Goal: Task Accomplishment & Management: Complete application form

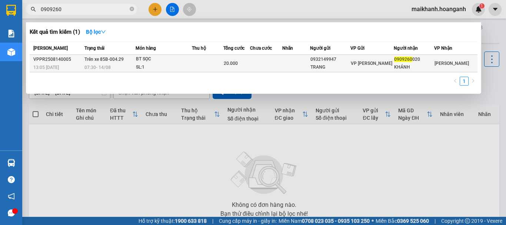
type input "0909260"
click at [104, 64] on span "07:30 [DATE]" at bounding box center [97, 67] width 26 height 6
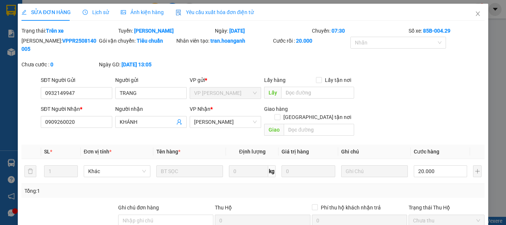
type input "0932149947"
type input "TRANG"
type input "0909260020"
type input "KHÁNH"
type input "20.000"
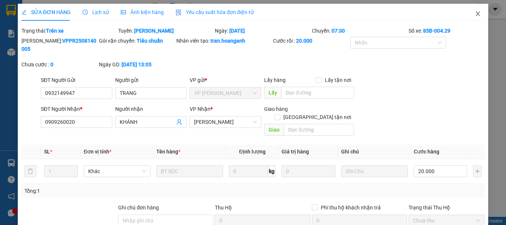
click at [476, 13] on icon "close" at bounding box center [478, 13] width 4 height 4
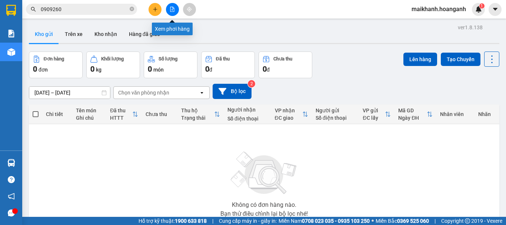
click at [174, 12] on button at bounding box center [172, 9] width 13 height 13
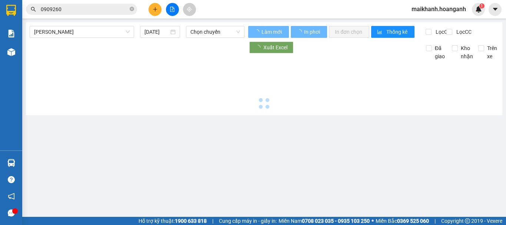
type input "[DATE]"
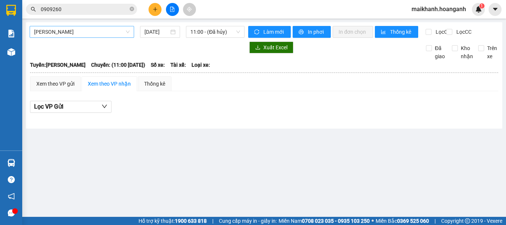
click at [114, 31] on span "[PERSON_NAME]" at bounding box center [82, 31] width 96 height 11
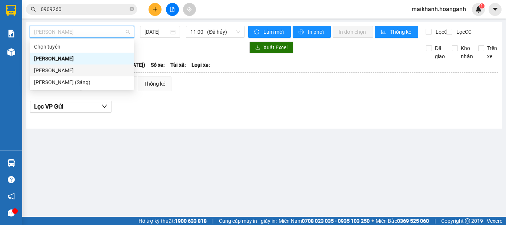
click at [79, 66] on div "[PERSON_NAME]" at bounding box center [82, 70] width 96 height 8
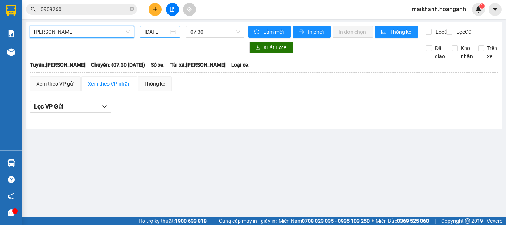
click at [159, 33] on input "[DATE]" at bounding box center [156, 32] width 24 height 8
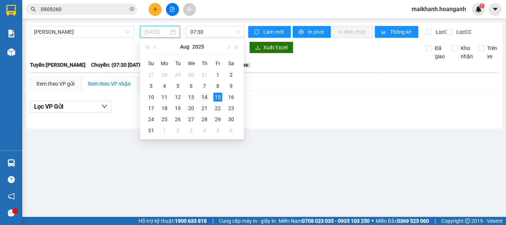
click at [206, 97] on div "14" at bounding box center [204, 97] width 9 height 9
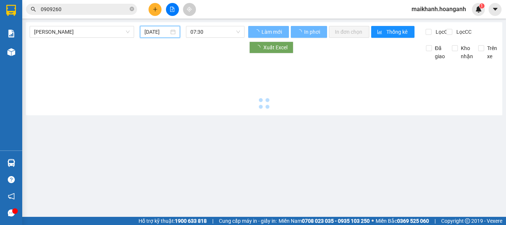
type input "[DATE]"
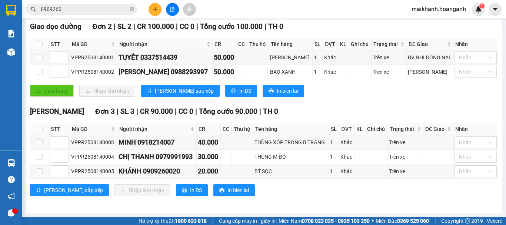
scroll to position [43, 0]
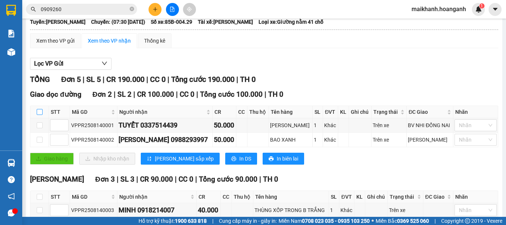
click at [40, 115] on input "checkbox" at bounding box center [40, 112] width 6 height 6
checkbox input "true"
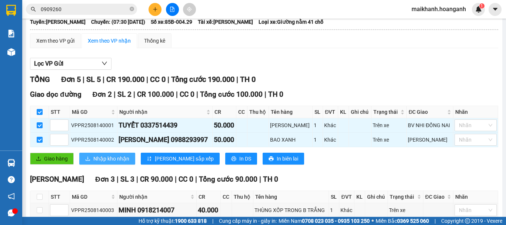
click at [116, 163] on span "Nhập kho nhận" at bounding box center [111, 158] width 36 height 8
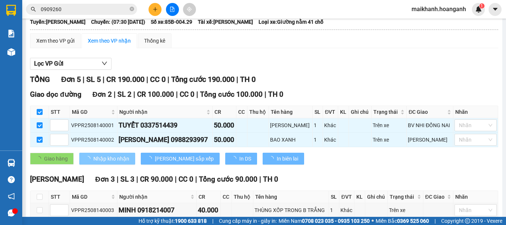
checkbox input "false"
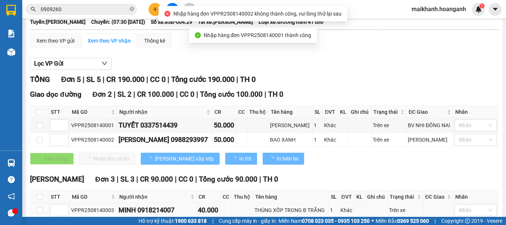
scroll to position [117, 0]
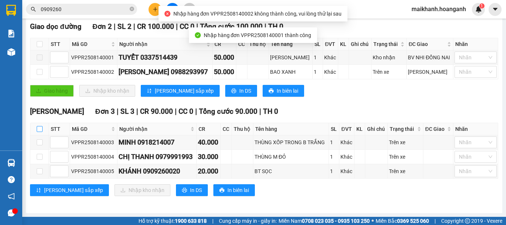
click at [40, 129] on input "checkbox" at bounding box center [40, 129] width 6 height 6
checkbox input "true"
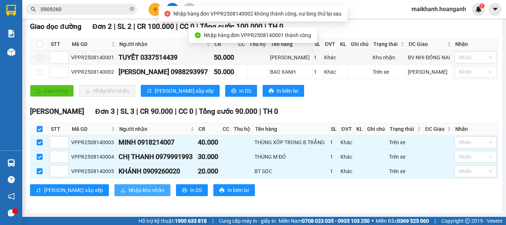
click at [128, 190] on span "Nhập kho nhận" at bounding box center [146, 190] width 36 height 8
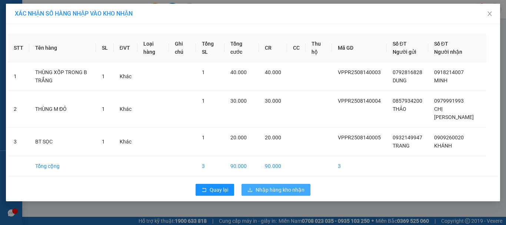
click at [279, 185] on span "Nhập hàng kho nhận" at bounding box center [279, 189] width 49 height 8
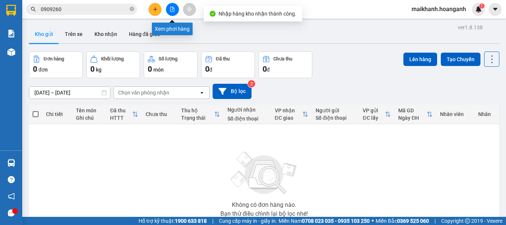
click at [170, 7] on icon "file-add" at bounding box center [172, 9] width 5 height 5
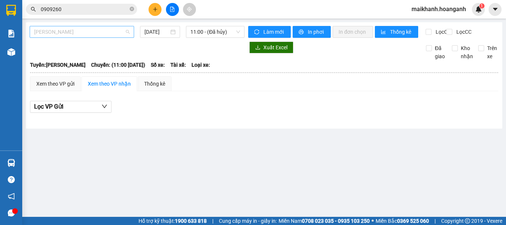
click at [90, 31] on span "[PERSON_NAME]" at bounding box center [82, 31] width 96 height 11
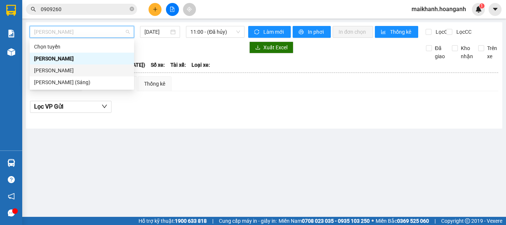
click at [95, 67] on div "[PERSON_NAME]" at bounding box center [82, 70] width 96 height 8
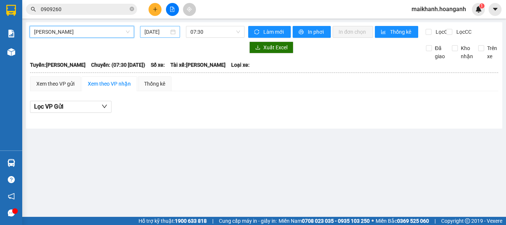
click at [165, 32] on input "[DATE]" at bounding box center [156, 32] width 24 height 8
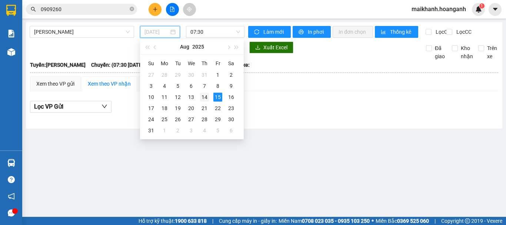
click at [203, 97] on div "14" at bounding box center [204, 97] width 9 height 9
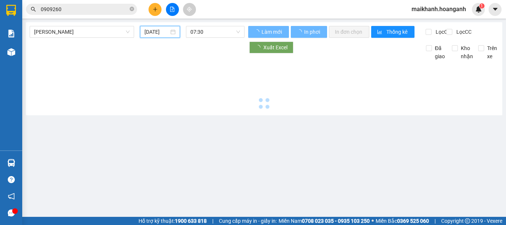
type input "[DATE]"
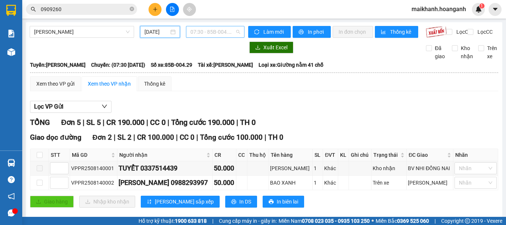
click at [211, 33] on span "07:30 - 85B-004.29" at bounding box center [215, 31] width 50 height 11
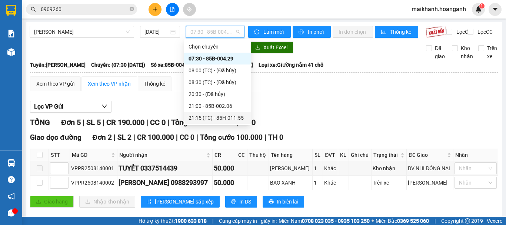
click at [205, 114] on div "21:15 (TC) - 85H-011.55" at bounding box center [217, 118] width 58 height 8
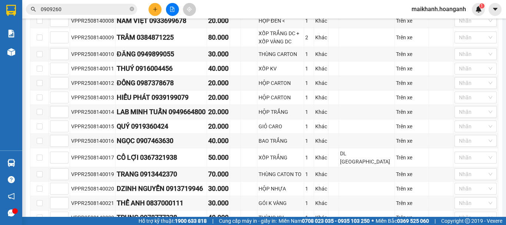
scroll to position [74, 0]
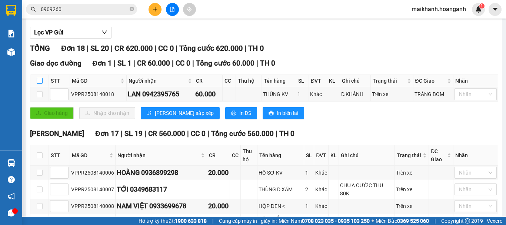
click at [39, 84] on input "checkbox" at bounding box center [40, 81] width 6 height 6
checkbox input "true"
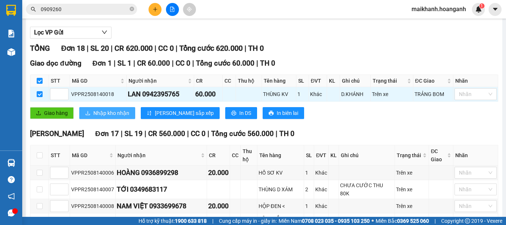
click at [101, 116] on span "Nhập kho nhận" at bounding box center [111, 113] width 36 height 8
checkbox input "false"
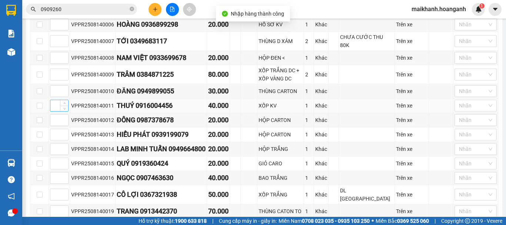
scroll to position [148, 0]
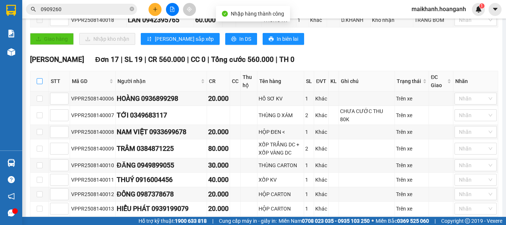
click at [38, 84] on input "checkbox" at bounding box center [40, 81] width 6 height 6
checkbox input "true"
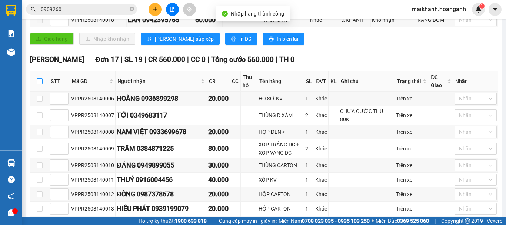
checkbox input "true"
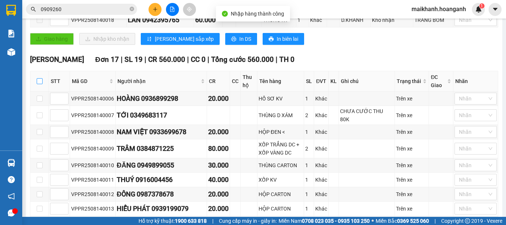
checkbox input "true"
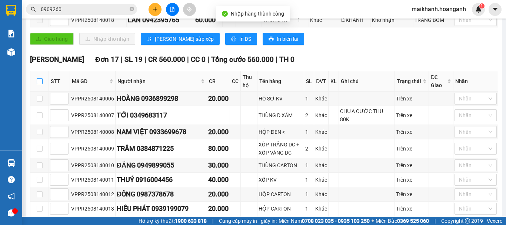
checkbox input "true"
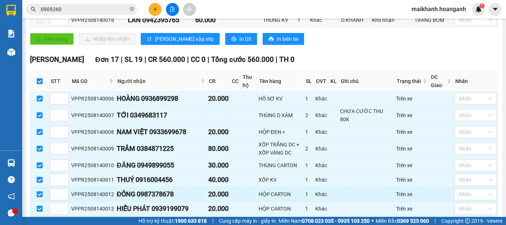
scroll to position [322, 0]
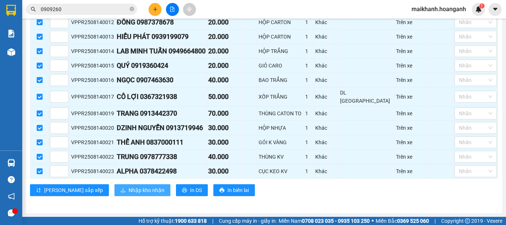
click at [128, 192] on span "Nhập kho nhận" at bounding box center [146, 190] width 36 height 8
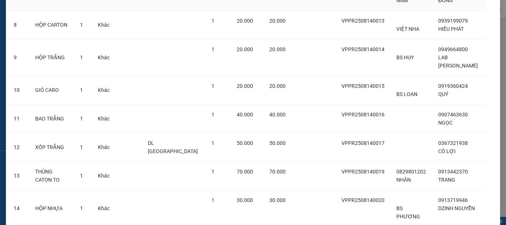
scroll to position [392, 0]
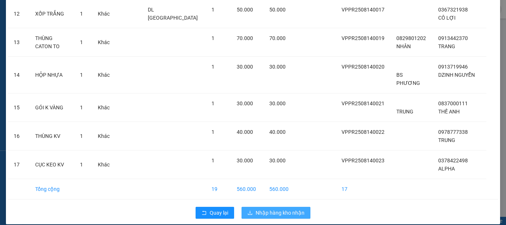
click at [288, 208] on span "Nhập hàng kho nhận" at bounding box center [279, 212] width 49 height 8
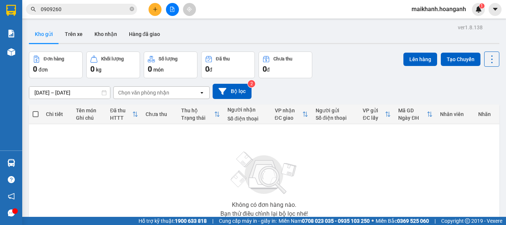
click at [75, 8] on input "0909260" at bounding box center [84, 9] width 87 height 8
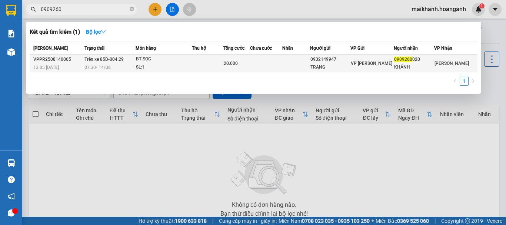
click at [115, 67] on div "07:30 [DATE]" at bounding box center [109, 67] width 51 height 8
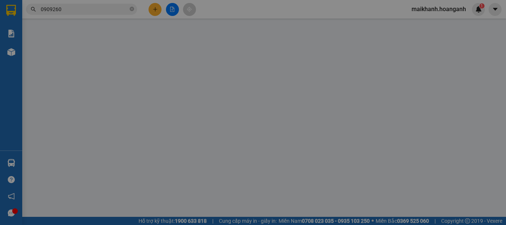
type input "0932149947"
type input "TRANG"
type input "0909260020"
type input "KHÁNH"
type input "20.000"
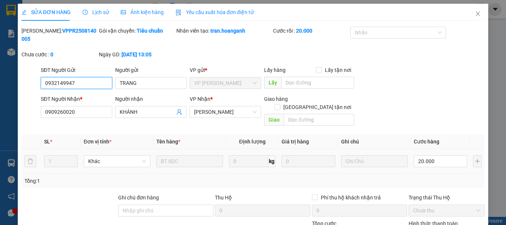
scroll to position [74, 0]
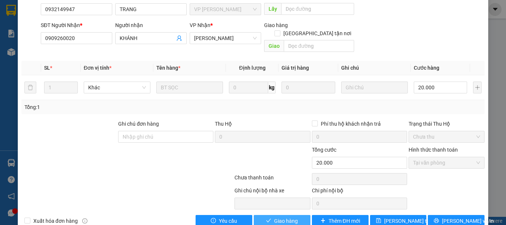
click at [292, 217] on span "Giao hàng" at bounding box center [286, 221] width 24 height 8
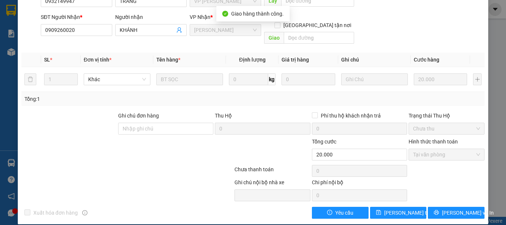
scroll to position [0, 0]
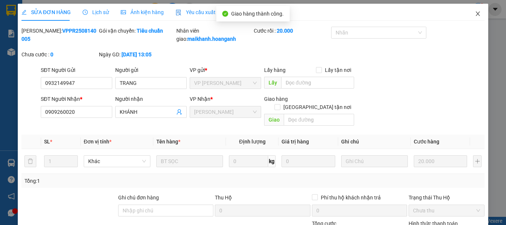
click at [475, 11] on icon "close" at bounding box center [478, 14] width 6 height 6
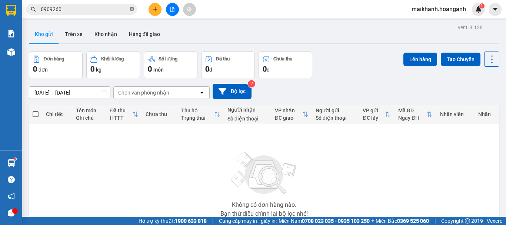
click at [132, 7] on icon "close-circle" at bounding box center [132, 9] width 4 height 4
click at [106, 11] on input "text" at bounding box center [84, 9] width 87 height 8
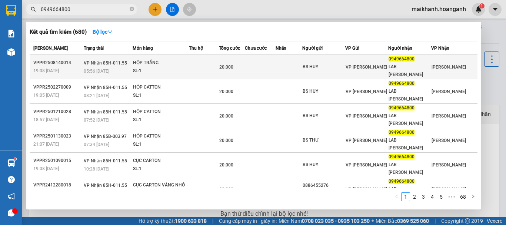
type input "0949664800"
click at [123, 63] on td "VP Nhận 85H-011.55 05:56 [DATE]" at bounding box center [107, 67] width 51 height 24
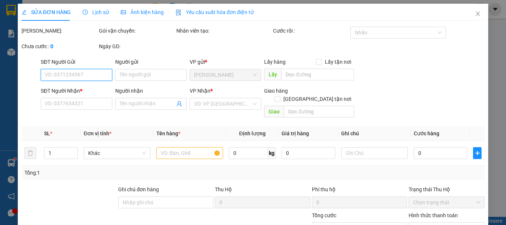
type input "BS HUY"
type input "0949664800"
type input "LAB [PERSON_NAME]"
type input "20.000"
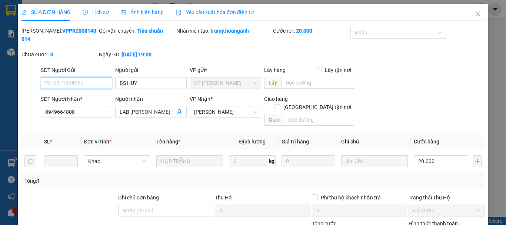
scroll to position [74, 0]
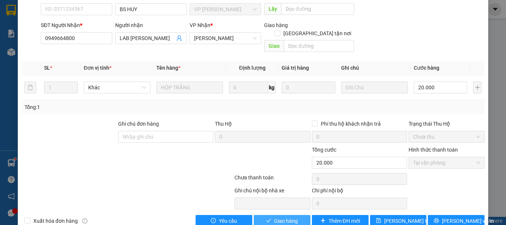
click at [275, 217] on span "Giao hàng" at bounding box center [286, 221] width 24 height 8
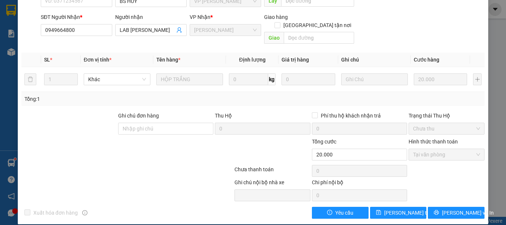
scroll to position [0, 0]
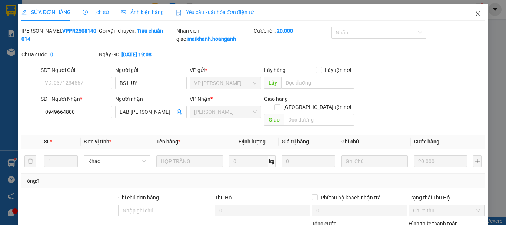
click at [475, 11] on icon "close" at bounding box center [478, 14] width 6 height 6
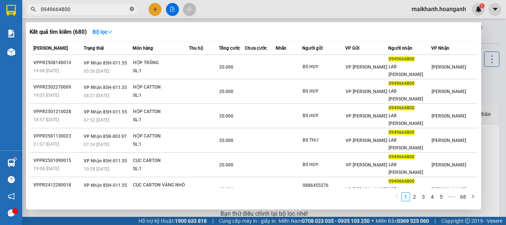
click at [131, 10] on icon "close-circle" at bounding box center [132, 9] width 4 height 4
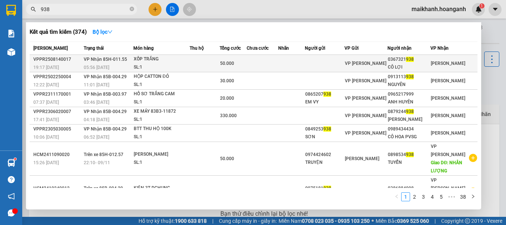
type input "938"
click at [161, 68] on div "SL: 1" at bounding box center [162, 67] width 56 height 8
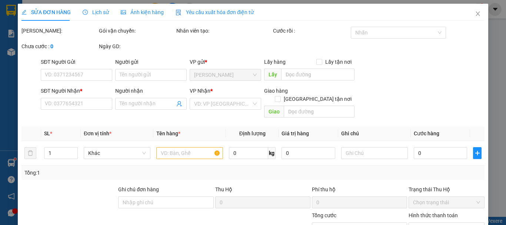
type input "0367321938"
type input "CÔ LỢI"
type input "50.000"
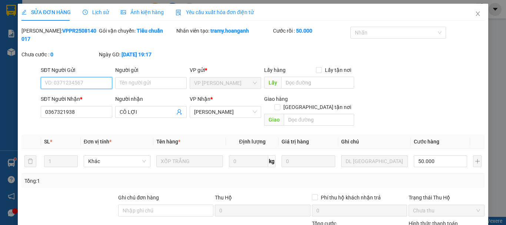
scroll to position [74, 0]
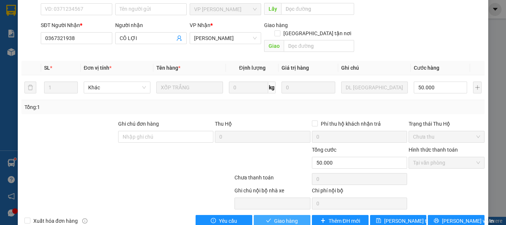
click at [284, 217] on span "Giao hàng" at bounding box center [286, 221] width 24 height 8
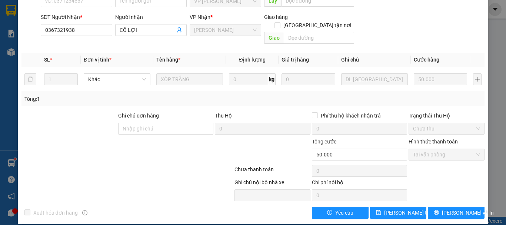
scroll to position [8, 0]
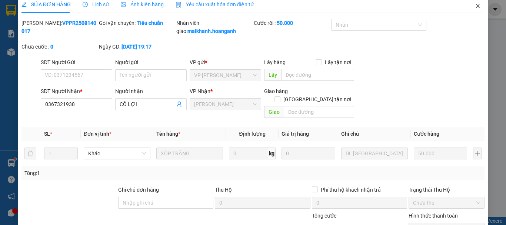
click at [475, 7] on icon "close" at bounding box center [478, 6] width 6 height 6
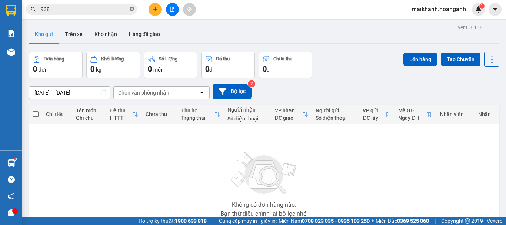
click at [133, 9] on icon "close-circle" at bounding box center [132, 9] width 4 height 4
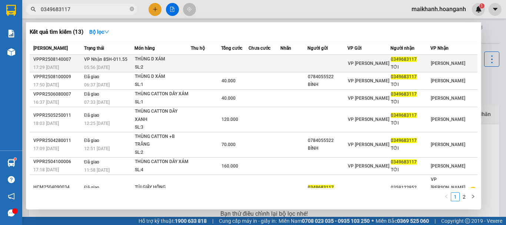
type input "0349683117"
click at [151, 62] on div "THÙNG D XÁM" at bounding box center [163, 59] width 56 height 8
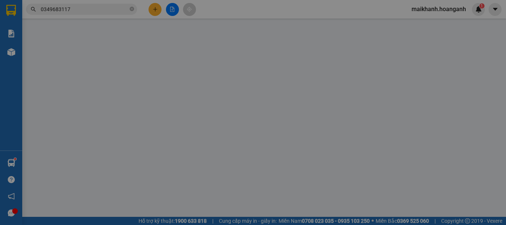
type input "0349683117"
type input "TỚI"
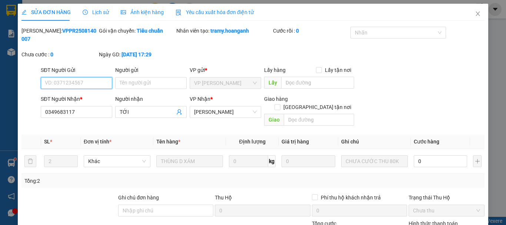
scroll to position [74, 0]
